Goal: Obtain resource: Download file/media

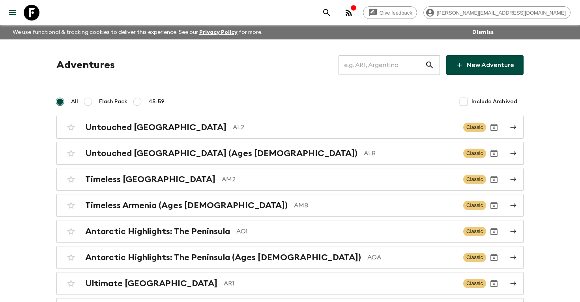
click at [379, 67] on input "text" at bounding box center [382, 65] width 86 height 22
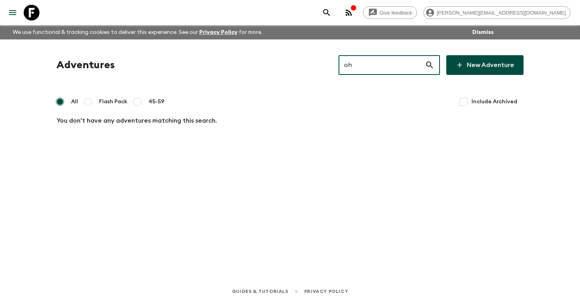
type input "o"
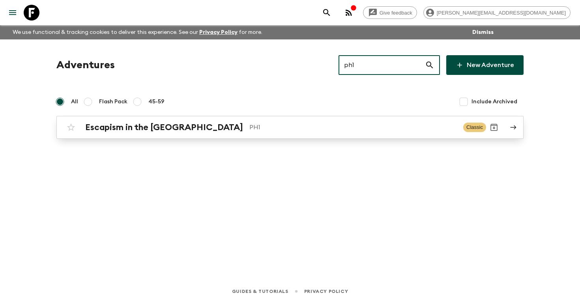
type input "ph1"
click at [300, 126] on p "PH1" at bounding box center [353, 127] width 208 height 9
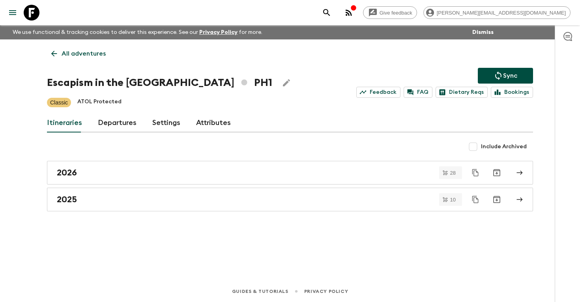
click at [112, 120] on link "Departures" at bounding box center [117, 123] width 39 height 19
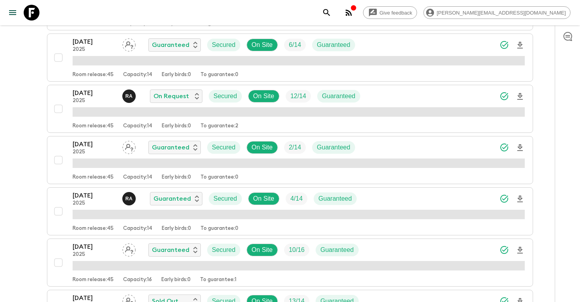
scroll to position [826, 0]
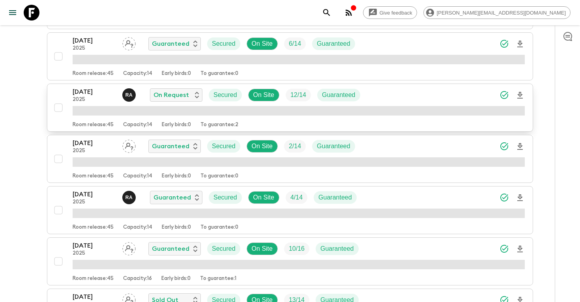
click at [408, 94] on div "[DATE] 2025 R A On Request Secured On Site 12 / 14 Guaranteed" at bounding box center [299, 95] width 452 height 16
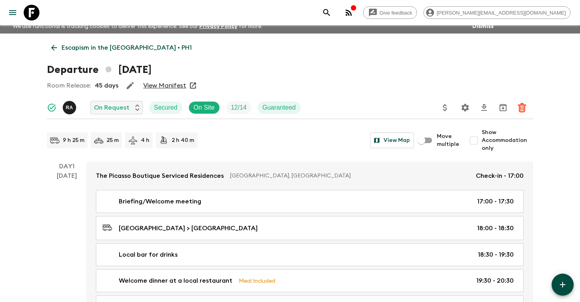
scroll to position [5, 0]
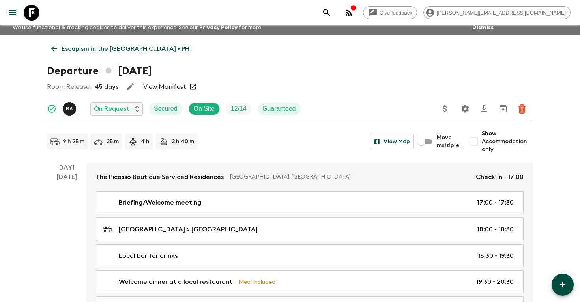
click at [331, 11] on icon "search adventures" at bounding box center [326, 12] width 9 height 9
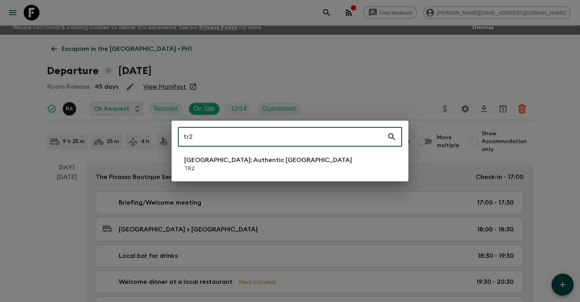
type input "tr2"
click at [264, 169] on li "[GEOGRAPHIC_DATA]: Authentic [GEOGRAPHIC_DATA] TR2" at bounding box center [290, 164] width 224 height 22
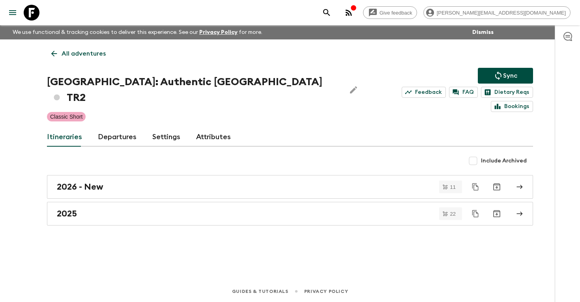
click at [114, 128] on link "Departures" at bounding box center [117, 137] width 39 height 19
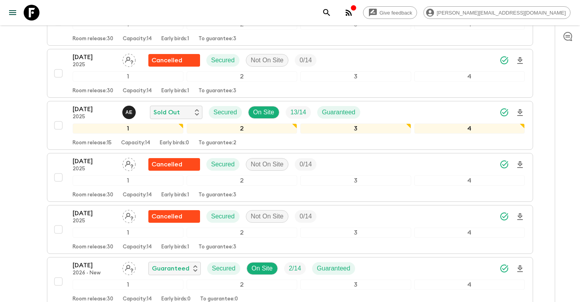
scroll to position [1106, 0]
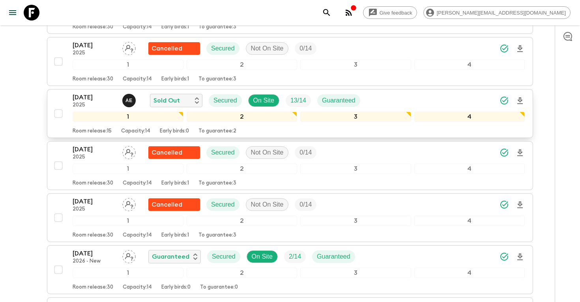
click at [425, 93] on div "[DATE] 2025 A E Sold Out Secured On Site 13 / 14 Guaranteed" at bounding box center [299, 101] width 452 height 16
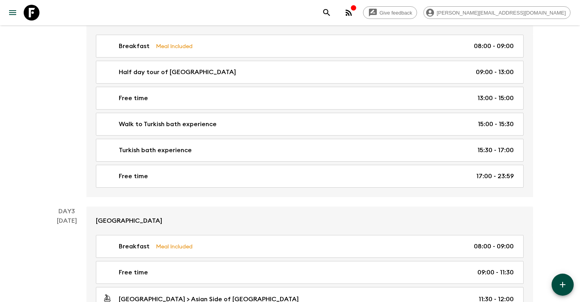
scroll to position [325, 0]
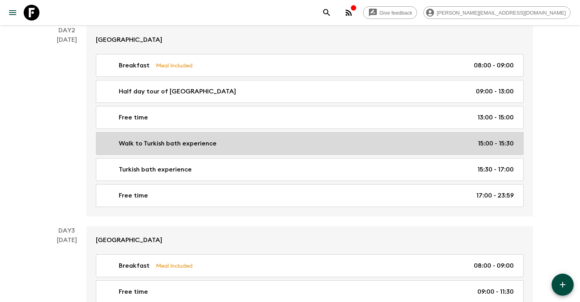
click at [202, 139] on p "Walk to Turkish bath experience" at bounding box center [168, 143] width 98 height 9
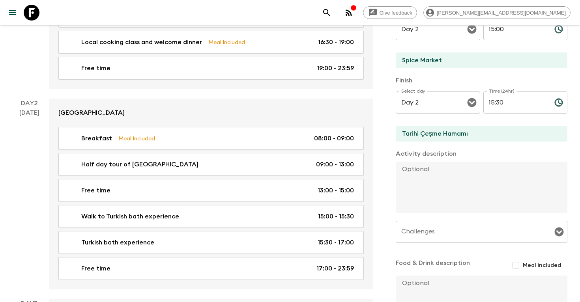
scroll to position [262, 0]
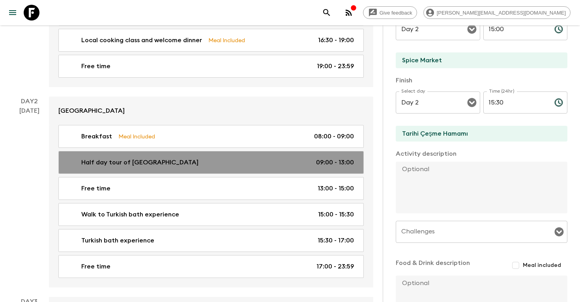
click at [304, 164] on div "Half day tour of [GEOGRAPHIC_DATA] 09:00 - 13:00" at bounding box center [209, 162] width 289 height 9
type input "Half day tour of [GEOGRAPHIC_DATA]"
checkbox input "true"
type input "[GEOGRAPHIC_DATA]"
type input "Spice Market"
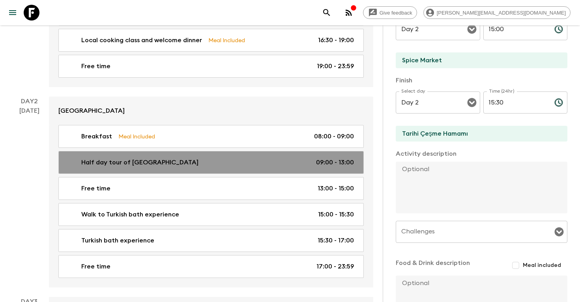
type textarea "Visits of Hippodrome, [DEMOGRAPHIC_DATA], [GEOGRAPHIC_DATA], [GEOGRAPHIC_DATA],…"
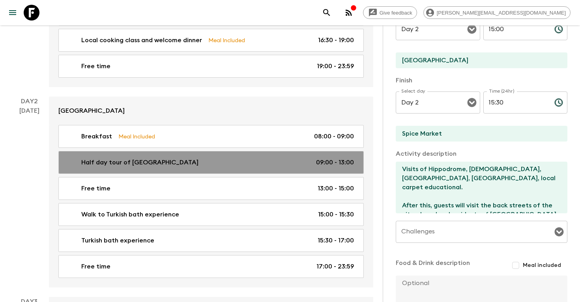
type input "09:00"
type input "13:00"
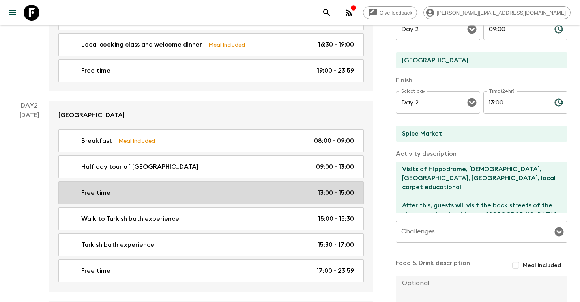
scroll to position [254, 0]
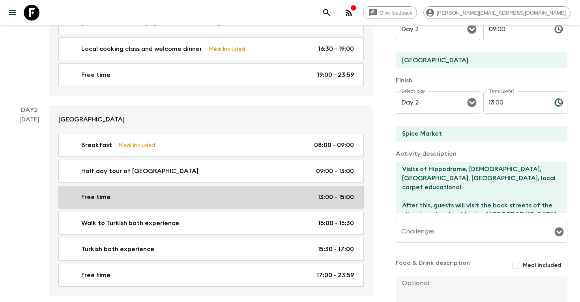
click at [283, 201] on div "Free time 13:00 - 15:00" at bounding box center [209, 197] width 289 height 9
type input "Free time"
checkbox input "false"
type input "Spice Market"
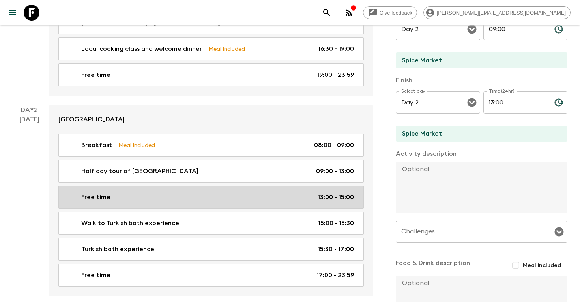
type input "13:00"
type input "15:00"
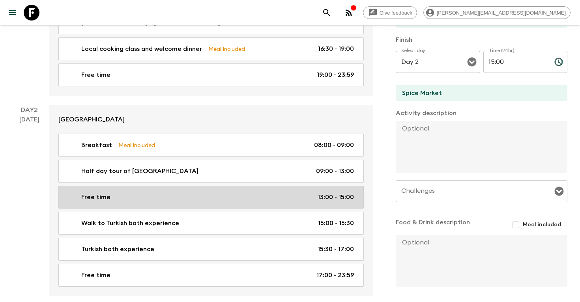
scroll to position [155, 0]
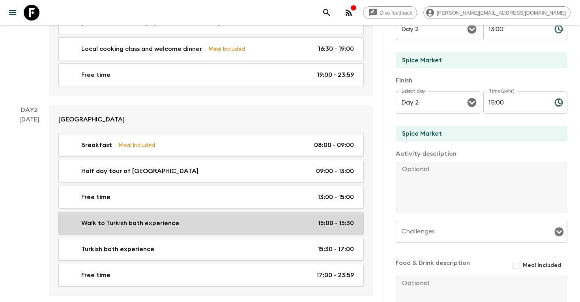
click at [237, 223] on div "Walk to Turkish bath experience 15:00 - 15:30" at bounding box center [209, 223] width 289 height 9
type input "Walk to Turkish bath experience"
type input "Tarihi Çeşme Hamamı"
type input "15:00"
type input "15:30"
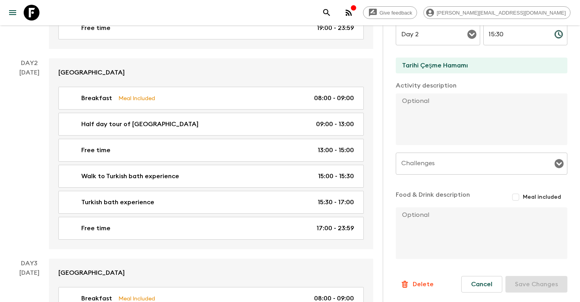
scroll to position [301, 0]
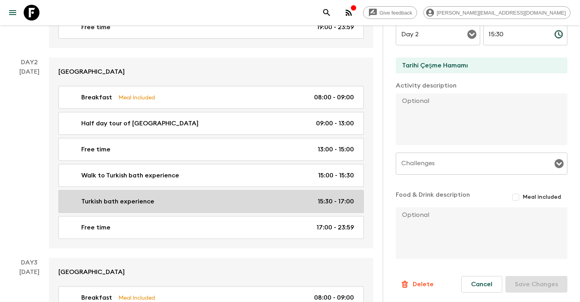
click at [229, 208] on link "Turkish bath experience 15:30 - 17:00" at bounding box center [210, 201] width 305 height 23
type input "Turkish bath experience"
checkbox input "true"
type input "Tarihi Çeşme Hamamı"
type textarea "Approx 1.5hrs. Includes scrub and massage. Order of session as follows - 15 min…"
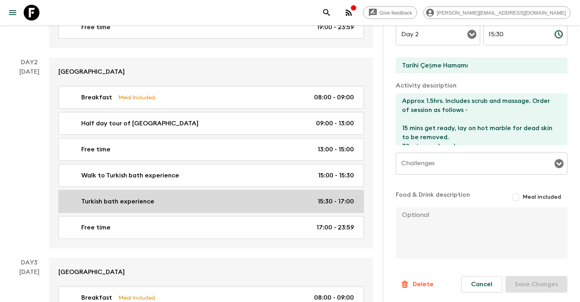
type input "15:30"
type input "17:00"
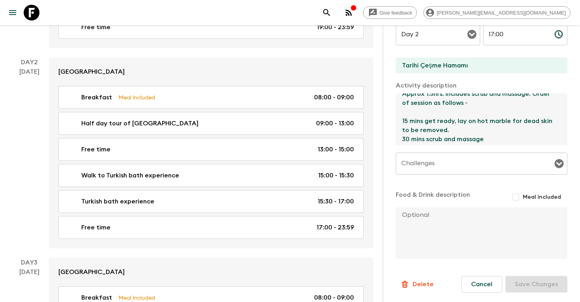
scroll to position [27, 0]
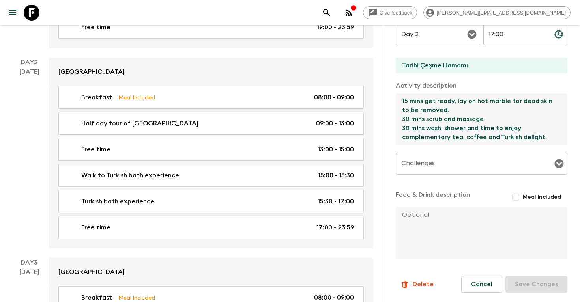
drag, startPoint x: 402, startPoint y: 101, endPoint x: 445, endPoint y: 152, distance: 66.7
click at [445, 152] on div "Activity Title Turkish bath experience Show as activity on website inclusion li…" at bounding box center [482, 37] width 172 height 445
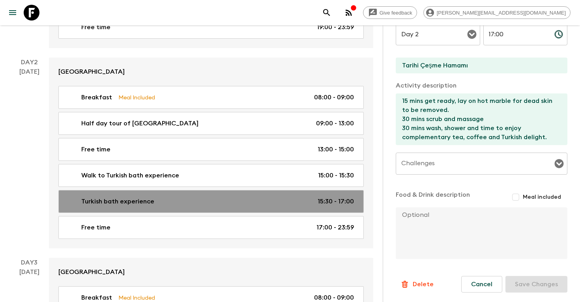
click at [217, 195] on link "Turkish bath experience 15:30 - 17:00" at bounding box center [210, 201] width 305 height 23
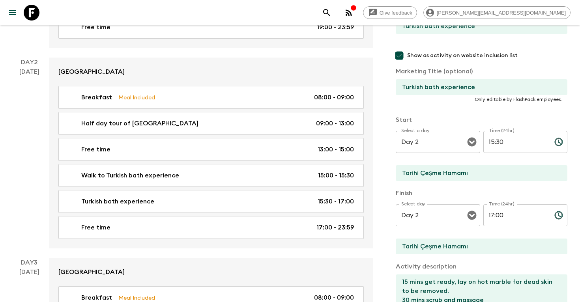
scroll to position [83, 0]
click at [331, 15] on icon "search adventures" at bounding box center [326, 12] width 9 height 9
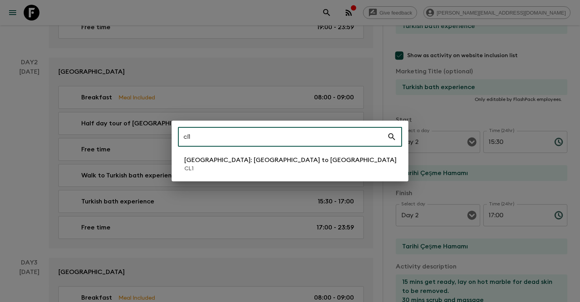
type input "cl1"
click at [254, 166] on p "CL1" at bounding box center [290, 169] width 212 height 8
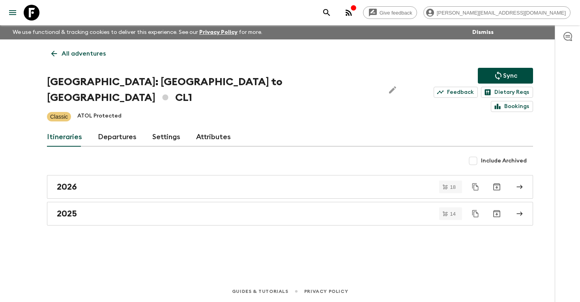
click at [123, 128] on link "Departures" at bounding box center [117, 137] width 39 height 19
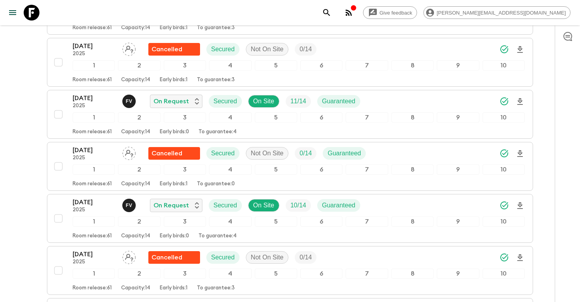
scroll to position [1735, 0]
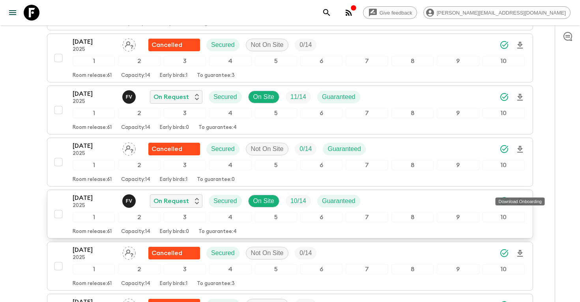
click at [521, 198] on icon "Download Onboarding" at bounding box center [520, 201] width 6 height 7
click at [331, 11] on icon "search adventures" at bounding box center [326, 12] width 9 height 9
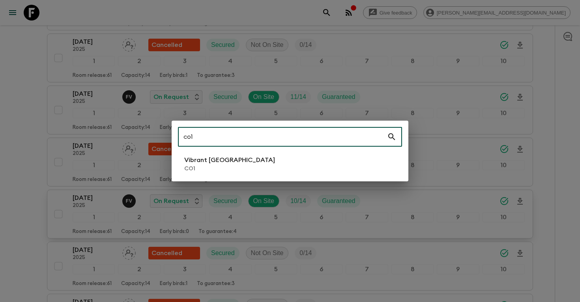
type input "co1"
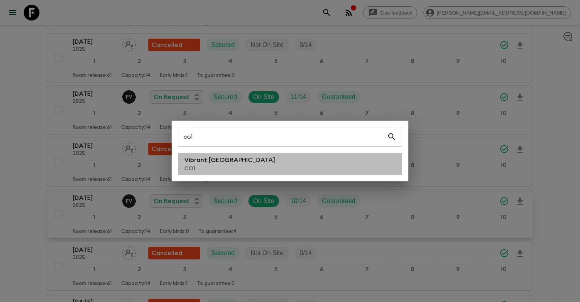
click at [279, 163] on li "Vibrant Colombia CO1" at bounding box center [290, 164] width 224 height 22
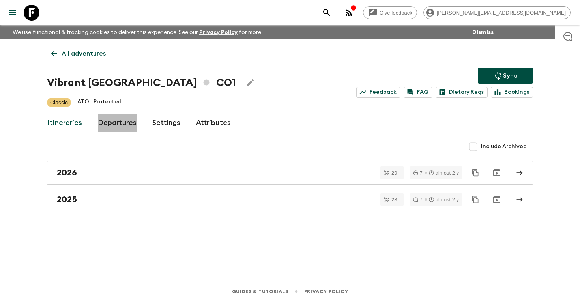
click at [118, 125] on link "Departures" at bounding box center [117, 123] width 39 height 19
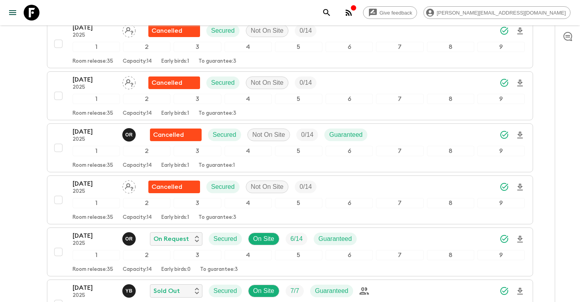
scroll to position [1444, 0]
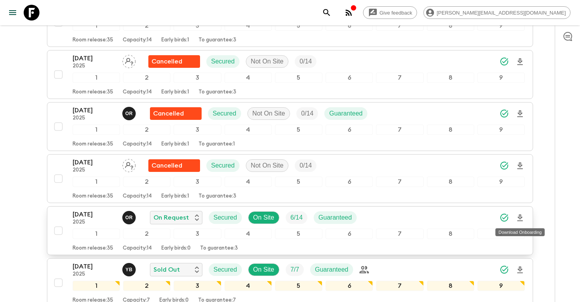
click at [520, 217] on icon "Download Onboarding" at bounding box center [519, 217] width 9 height 9
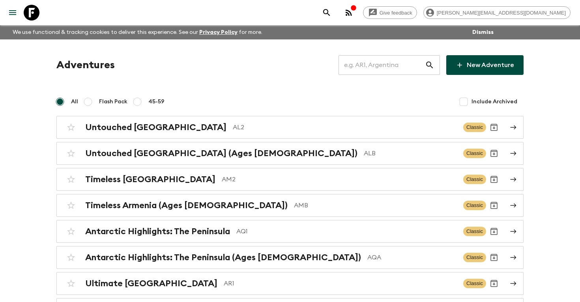
click at [372, 67] on input "text" at bounding box center [382, 65] width 86 height 22
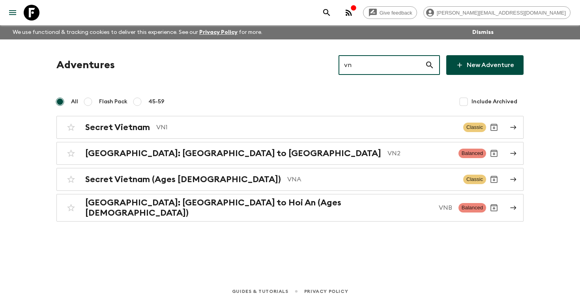
type input "vn2"
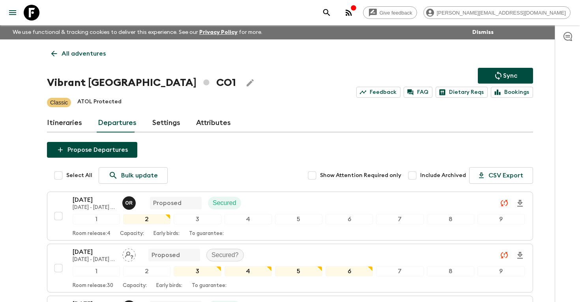
click at [331, 13] on icon "search adventures" at bounding box center [326, 12] width 9 height 9
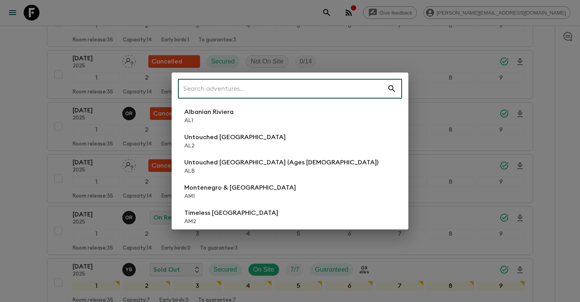
scroll to position [1444, 0]
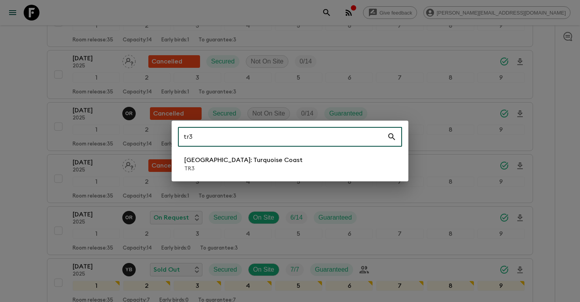
type input "tr3"
click at [277, 165] on li "Türkiye: Turquoise Coast TR3" at bounding box center [290, 164] width 224 height 22
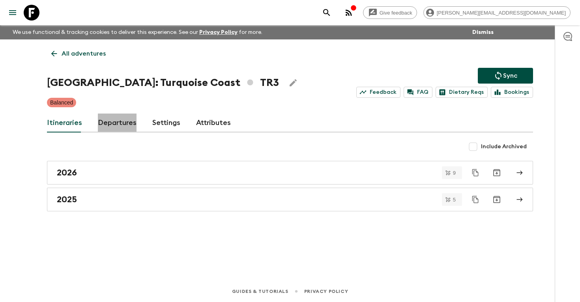
click at [120, 122] on link "Departures" at bounding box center [117, 123] width 39 height 19
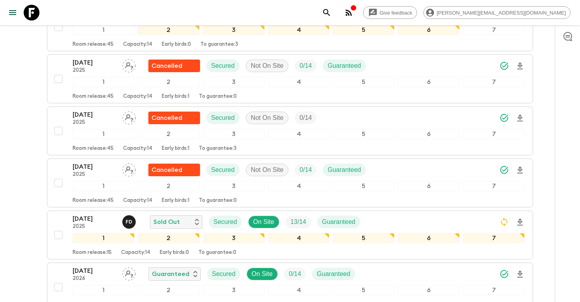
scroll to position [227, 0]
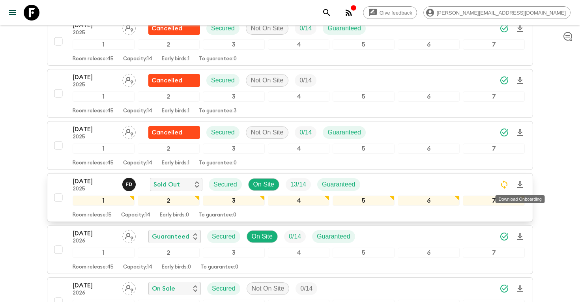
click at [522, 184] on icon "Download Onboarding" at bounding box center [520, 184] width 6 height 7
click at [331, 15] on icon "search adventures" at bounding box center [326, 12] width 9 height 9
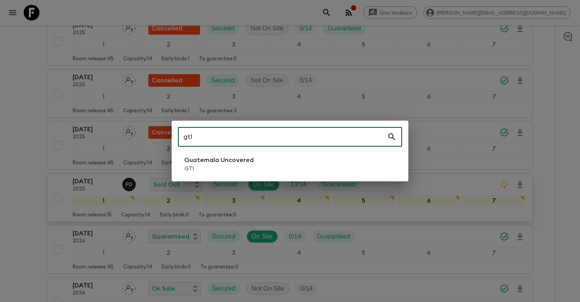
type input "gt1"
click at [345, 164] on li "Guatemala Uncovered GT1" at bounding box center [290, 164] width 224 height 22
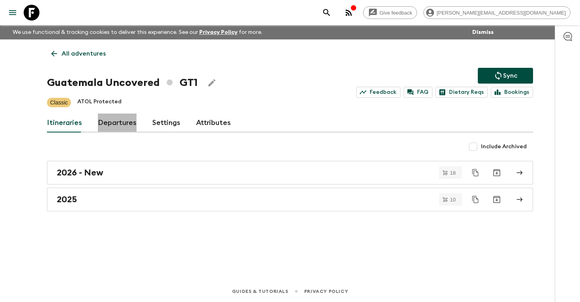
click at [118, 122] on link "Departures" at bounding box center [117, 123] width 39 height 19
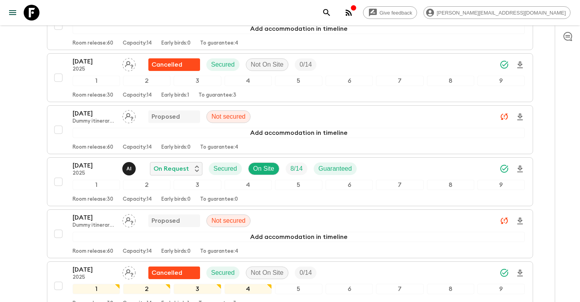
scroll to position [1494, 0]
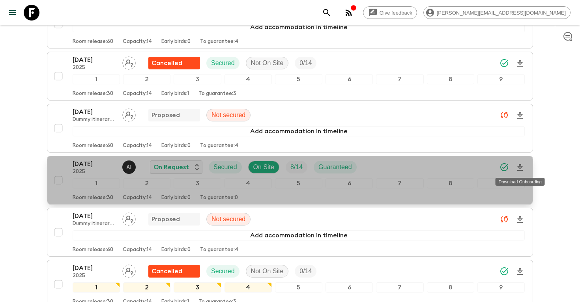
click at [522, 168] on icon "Download Onboarding" at bounding box center [519, 167] width 9 height 9
